Goal: Find specific page/section: Find specific page/section

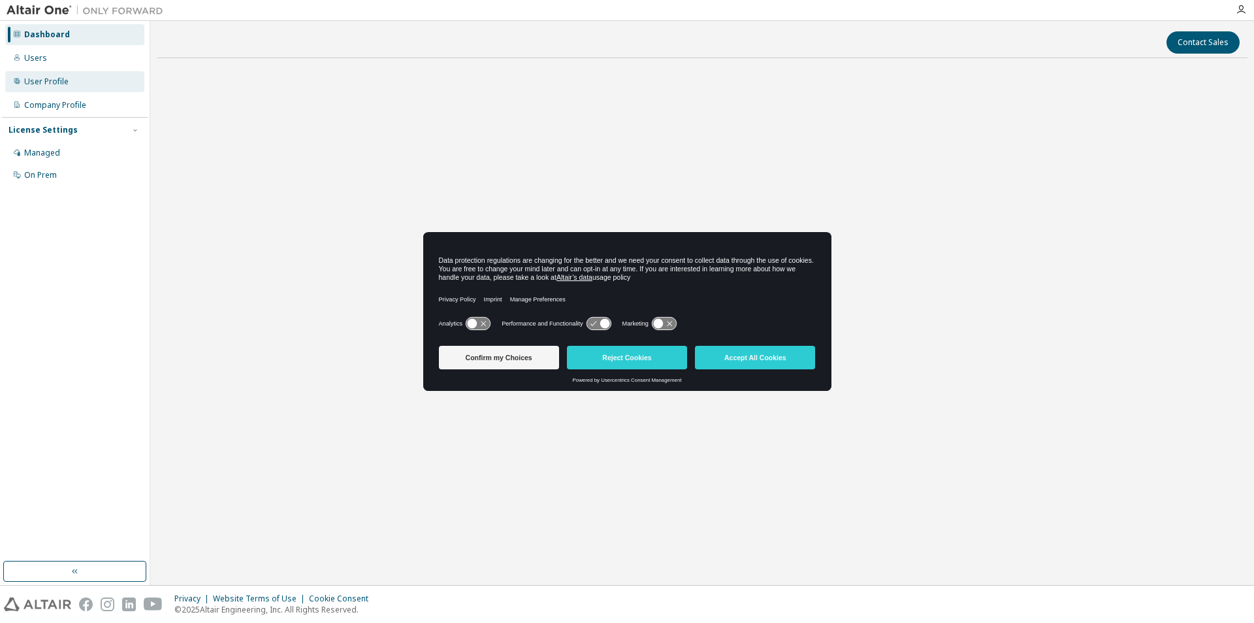
click at [40, 90] on div "User Profile" at bounding box center [74, 81] width 139 height 21
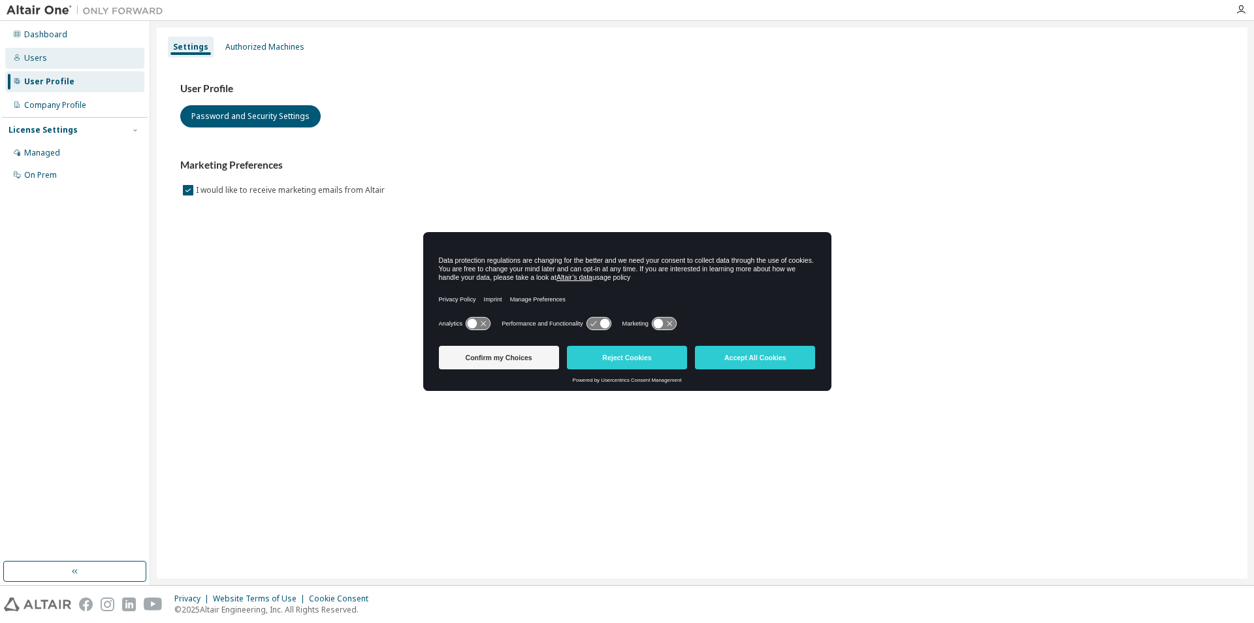
click at [50, 65] on div "Users" at bounding box center [74, 58] width 139 height 21
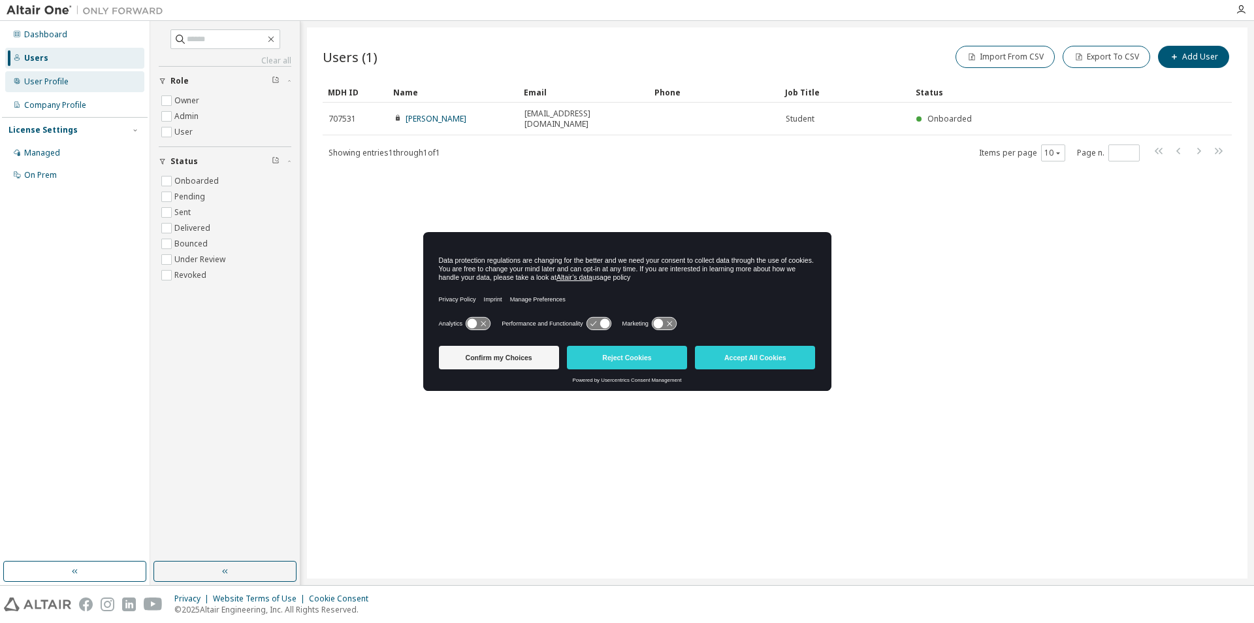
click at [115, 82] on div "User Profile" at bounding box center [74, 81] width 139 height 21
